Goal: Book appointment/travel/reservation

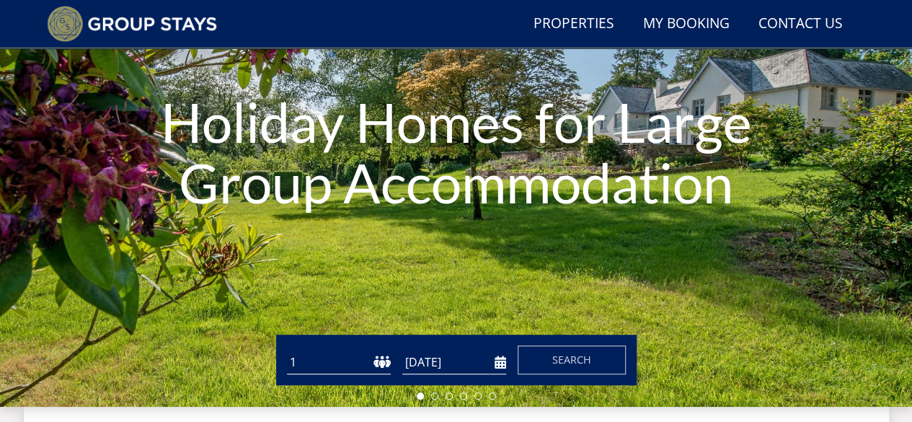
scroll to position [402, 0]
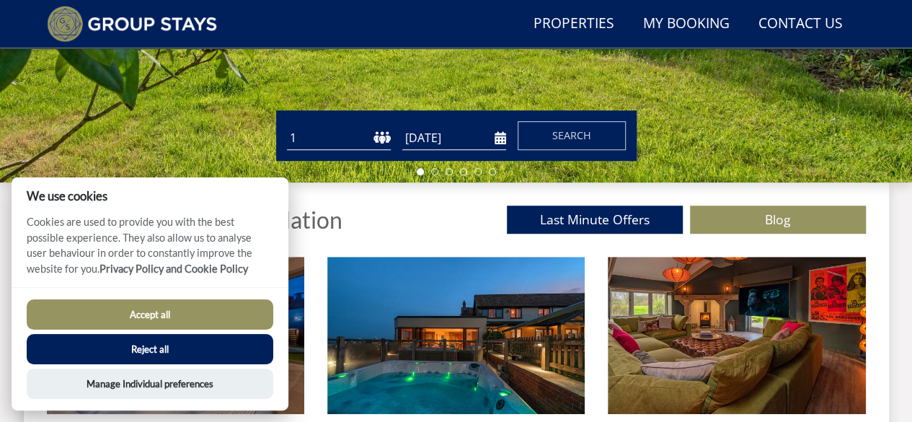
click at [500, 139] on input "[DATE]" at bounding box center [454, 138] width 104 height 24
drag, startPoint x: 481, startPoint y: 272, endPoint x: 491, endPoint y: 235, distance: 38.1
click at [504, 137] on input "[DATE]" at bounding box center [454, 138] width 104 height 24
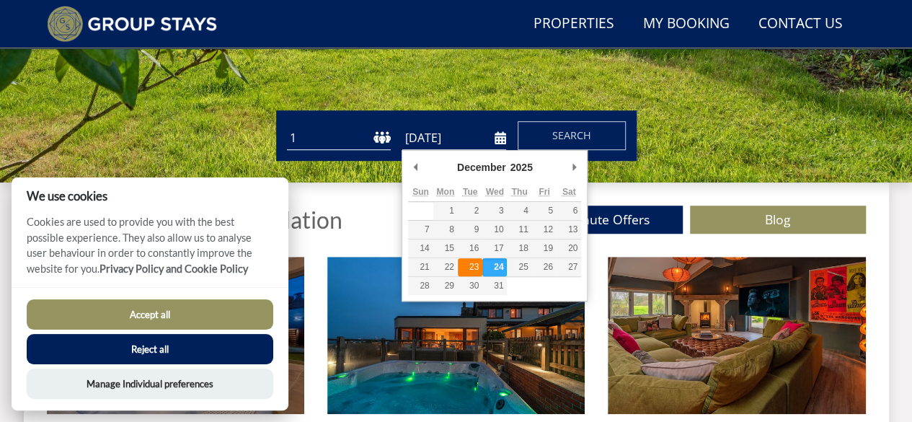
type input "[DATE]"
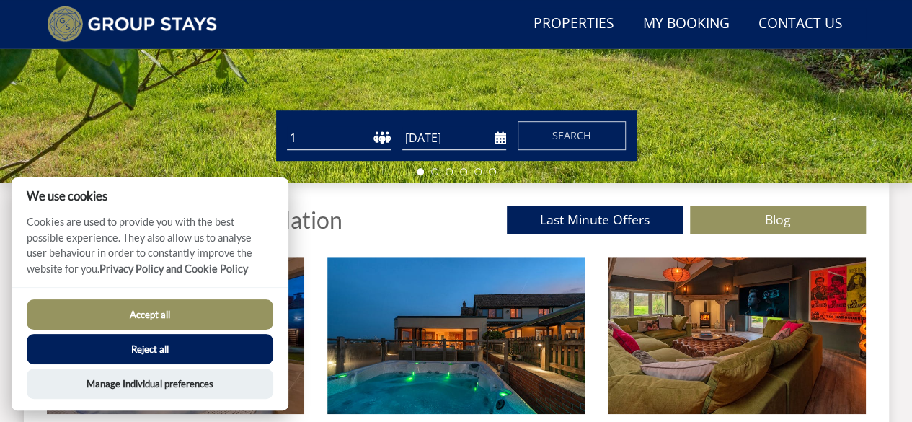
click at [333, 140] on select "1 2 3 4 5 6 7 8 9 10 11 12 13 14 15 16 17 18 19 20 21 22 23 24 25 26 27 28 29 3…" at bounding box center [339, 138] width 104 height 24
select select "7"
click at [287, 126] on select "1 2 3 4 5 6 7 8 9 10 11 12 13 14 15 16 17 18 19 20 21 22 23 24 25 26 27 28 29 3…" at bounding box center [339, 138] width 104 height 24
click at [564, 133] on span "Search" at bounding box center [571, 135] width 39 height 14
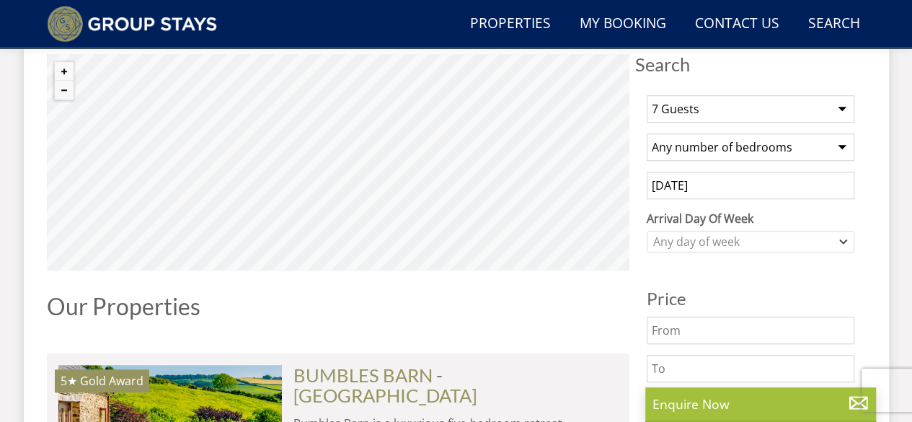
scroll to position [543, 0]
click at [732, 151] on select "Any number of bedrooms 3 Bedrooms 4 Bedrooms 5 Bedrooms 6 Bedrooms 7 Bedrooms 8…" at bounding box center [750, 146] width 208 height 27
select select "5"
click at [646, 133] on select "Any number of bedrooms 3 Bedrooms 4 Bedrooms 5 Bedrooms 6 Bedrooms 7 Bedrooms 8…" at bounding box center [750, 146] width 208 height 27
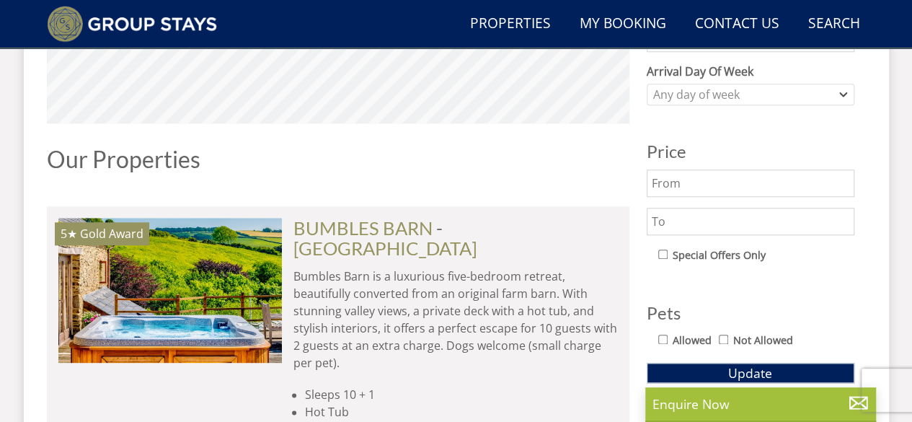
scroll to position [690, 0]
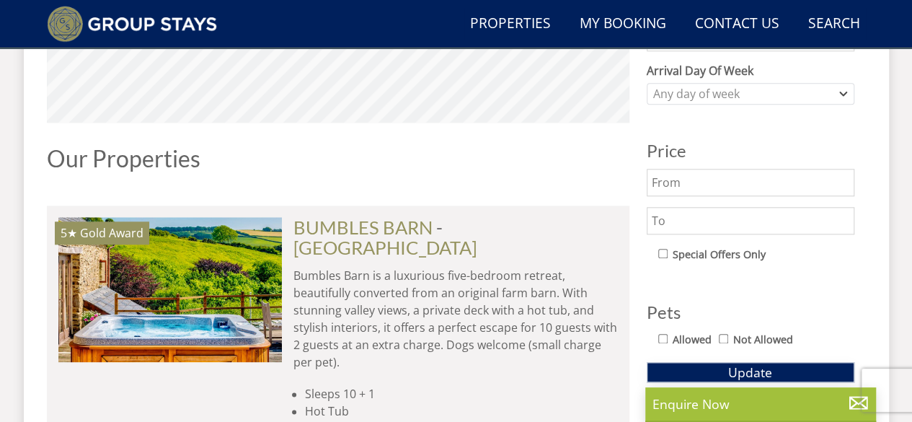
click at [727, 368] on button "Update" at bounding box center [750, 372] width 208 height 20
click at [780, 83] on div "Any day of week" at bounding box center [750, 94] width 208 height 22
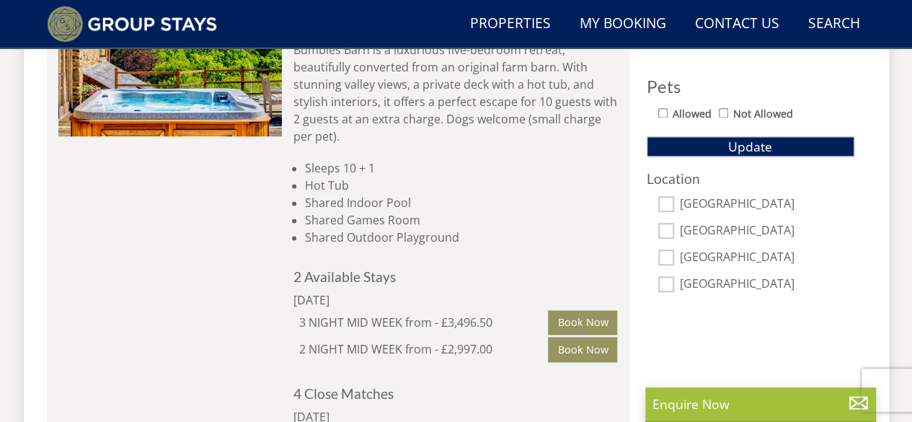
scroll to position [920, 0]
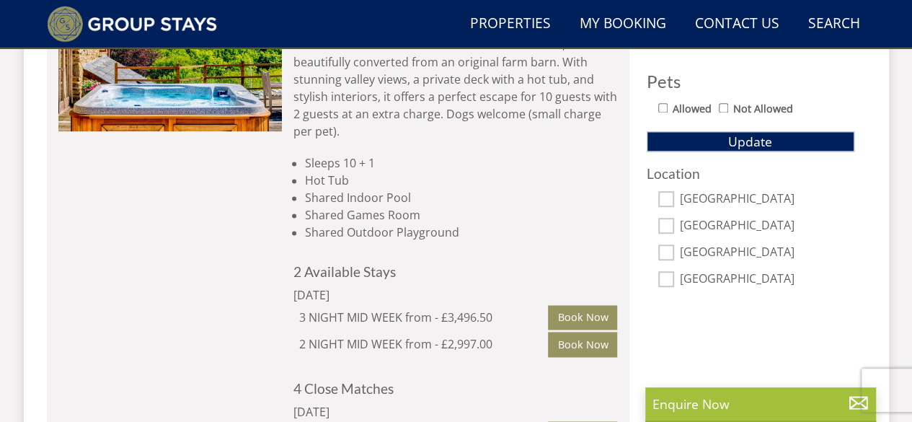
click at [673, 276] on input "[GEOGRAPHIC_DATA]" at bounding box center [666, 279] width 16 height 16
checkbox input "true"
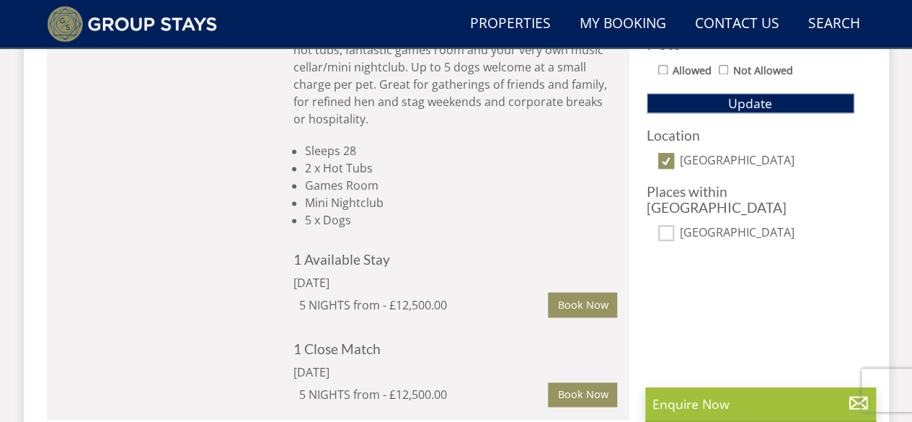
scroll to position [963, 0]
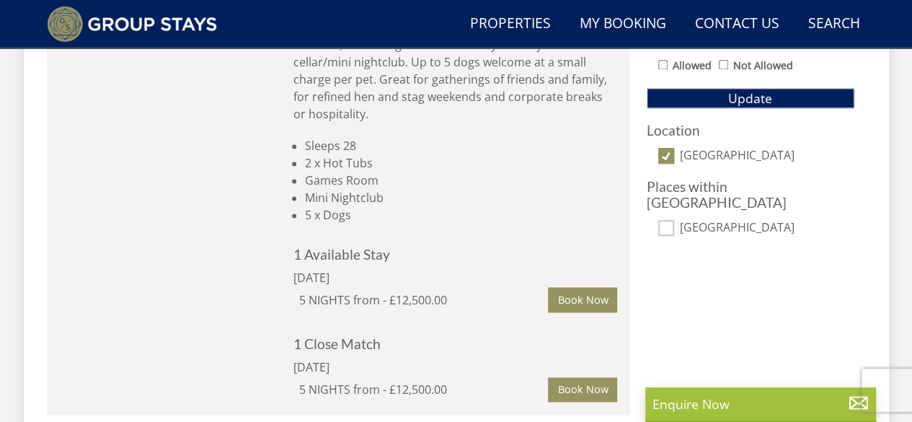
select select "7"
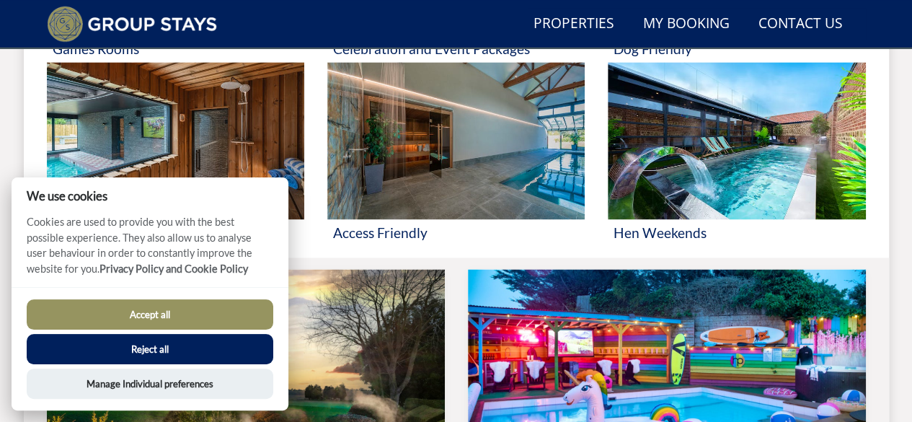
scroll to position [402, 0]
